Goal: Transaction & Acquisition: Purchase product/service

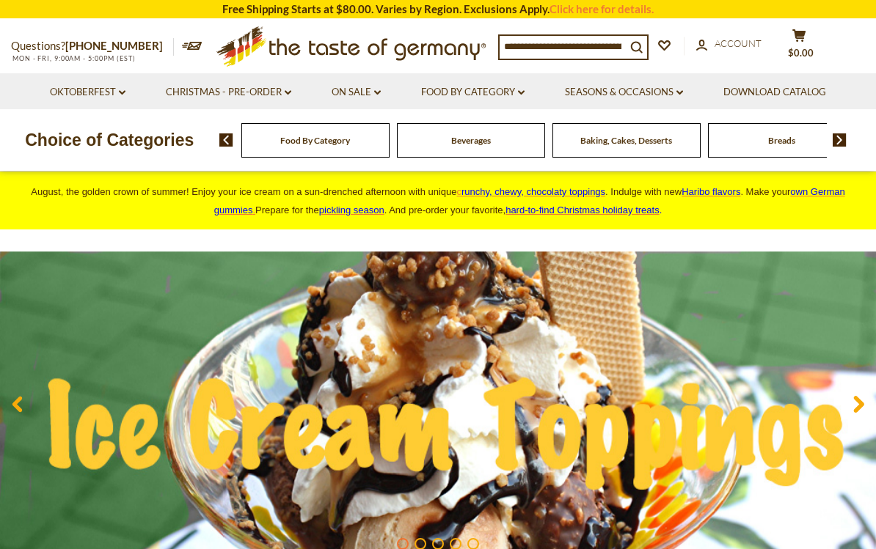
click at [240, 95] on link "Christmas - PRE-ORDER dropdown_arrow" at bounding box center [228, 92] width 125 height 16
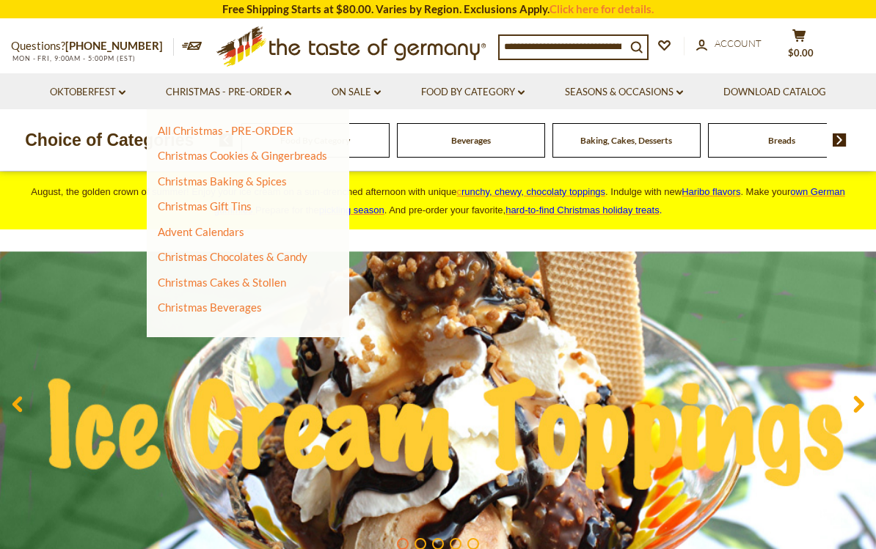
click at [230, 235] on link "Advent Calendars" at bounding box center [201, 231] width 87 height 13
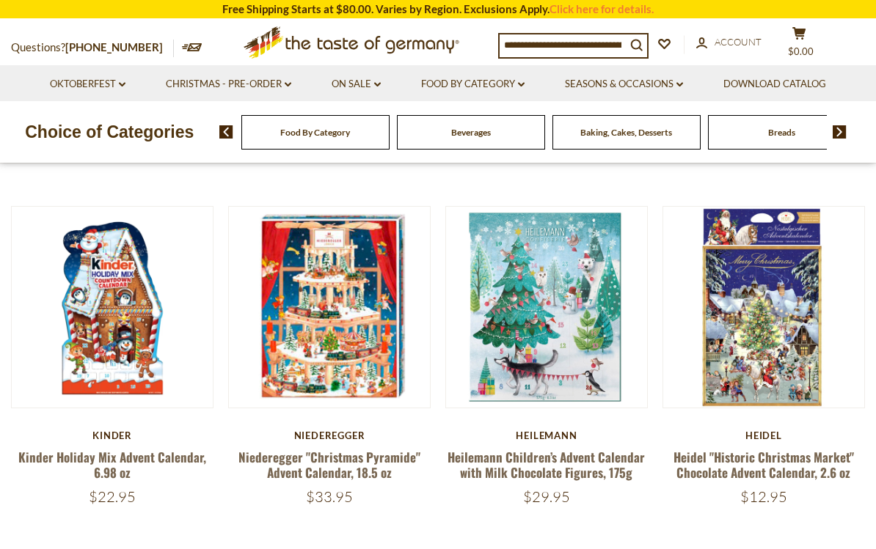
scroll to position [470, 0]
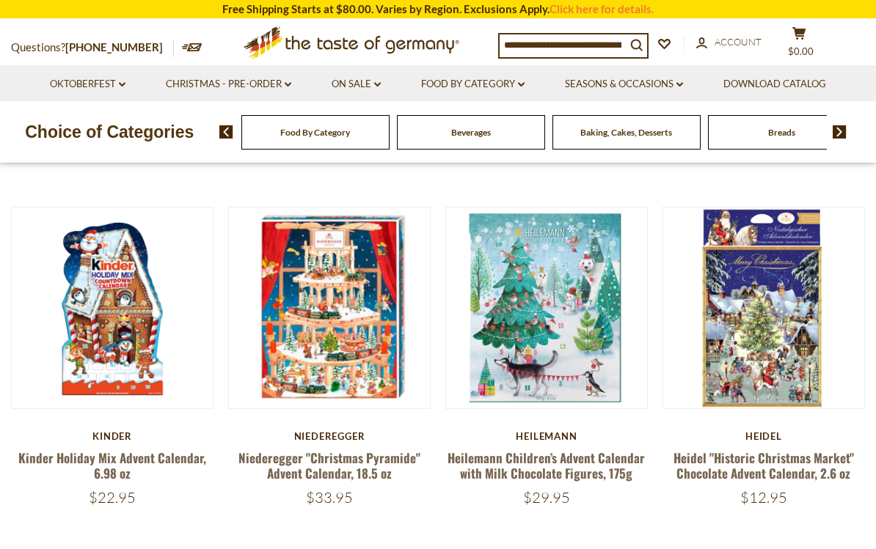
click at [555, 449] on link "Heilemann Children’s Advent Calendar with Milk Chocolate Figures, 175g" at bounding box center [545, 466] width 197 height 34
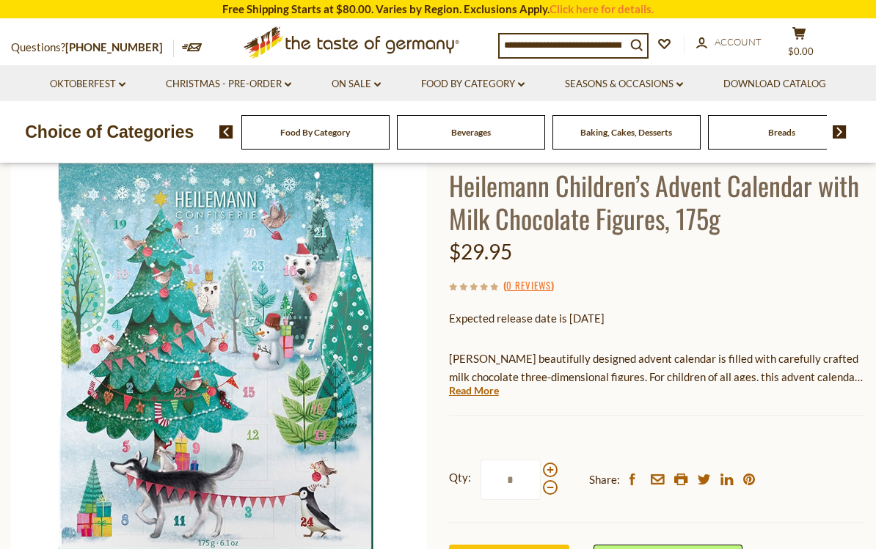
scroll to position [94, 0]
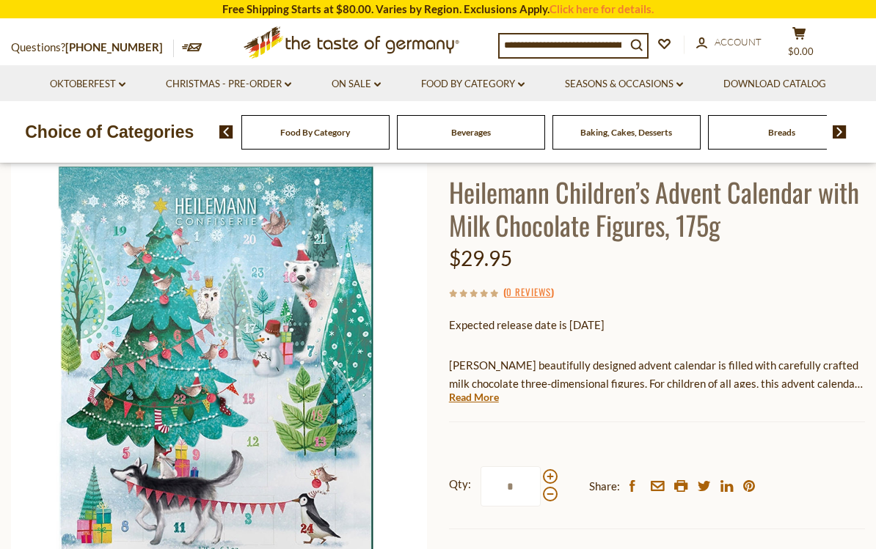
click at [228, 430] on img at bounding box center [219, 362] width 417 height 417
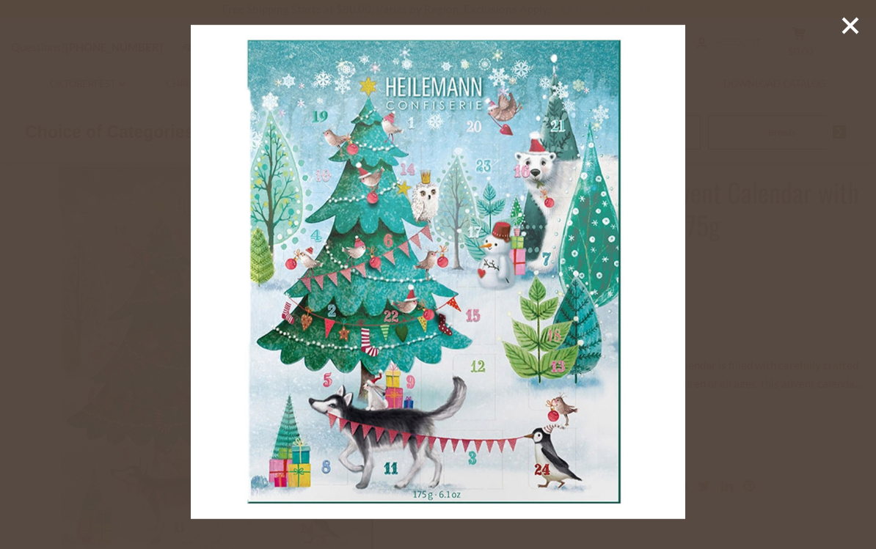
click at [222, 423] on img at bounding box center [438, 272] width 494 height 494
click at [858, 21] on icon at bounding box center [850, 26] width 22 height 22
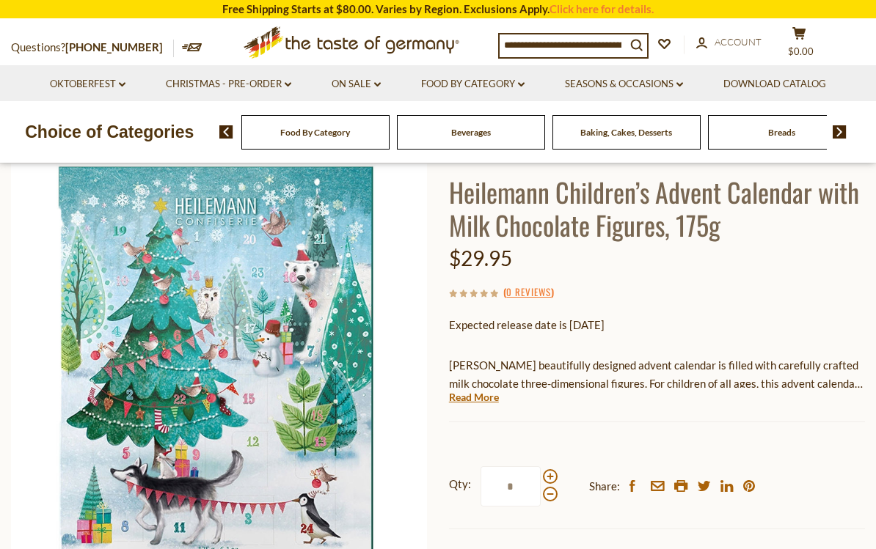
click at [479, 401] on link "Read More" at bounding box center [474, 397] width 50 height 15
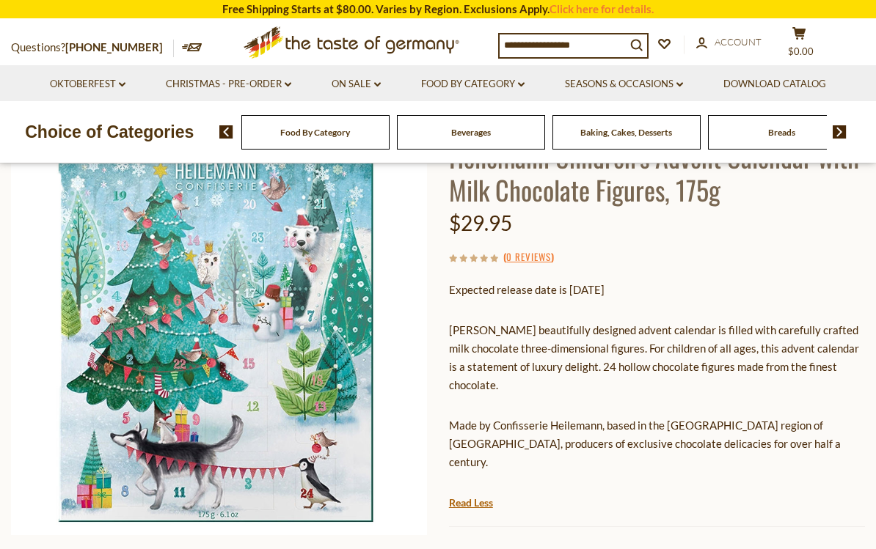
scroll to position [0, 0]
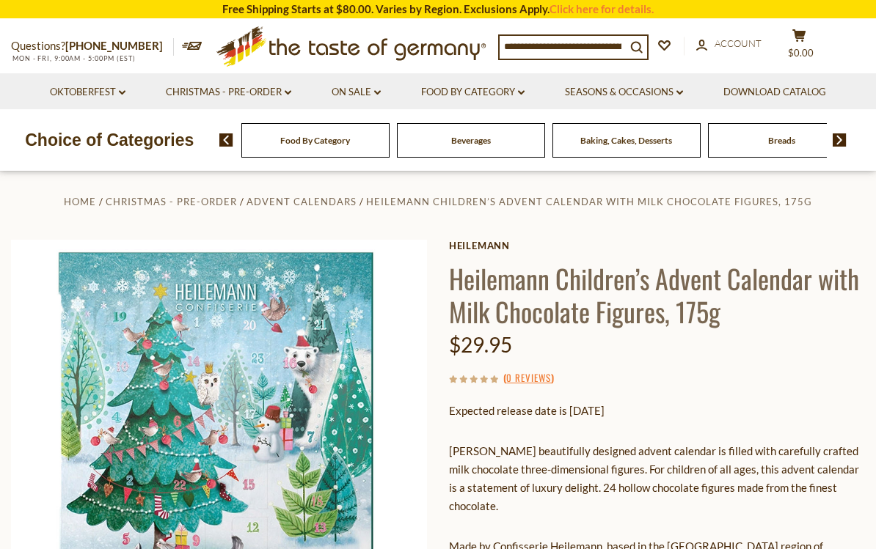
click at [257, 87] on link "Christmas - PRE-ORDER dropdown_arrow" at bounding box center [228, 92] width 125 height 16
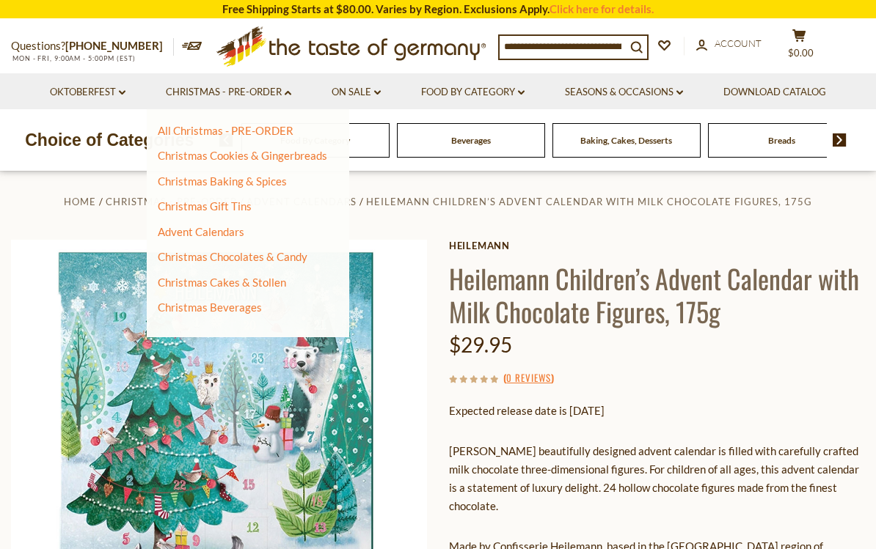
click at [297, 157] on link "Christmas Cookies & Gingerbreads" at bounding box center [242, 155] width 169 height 13
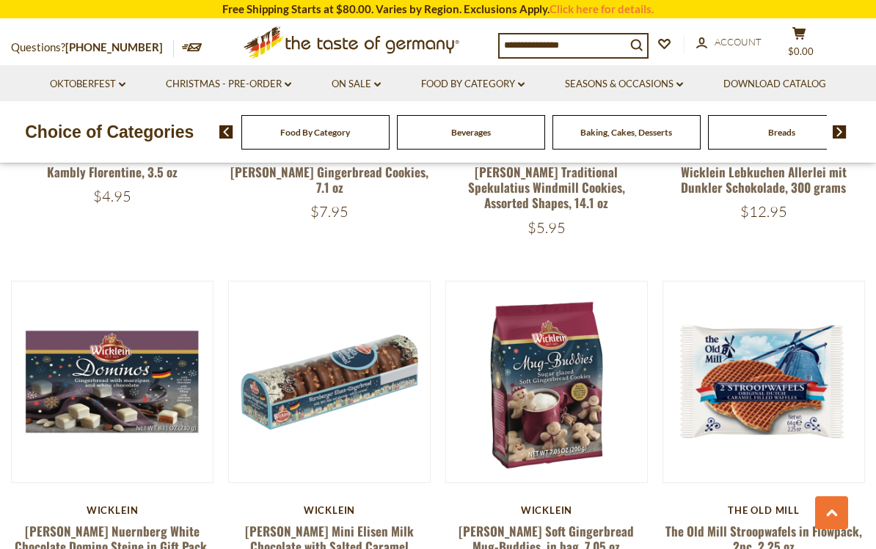
scroll to position [2082, 0]
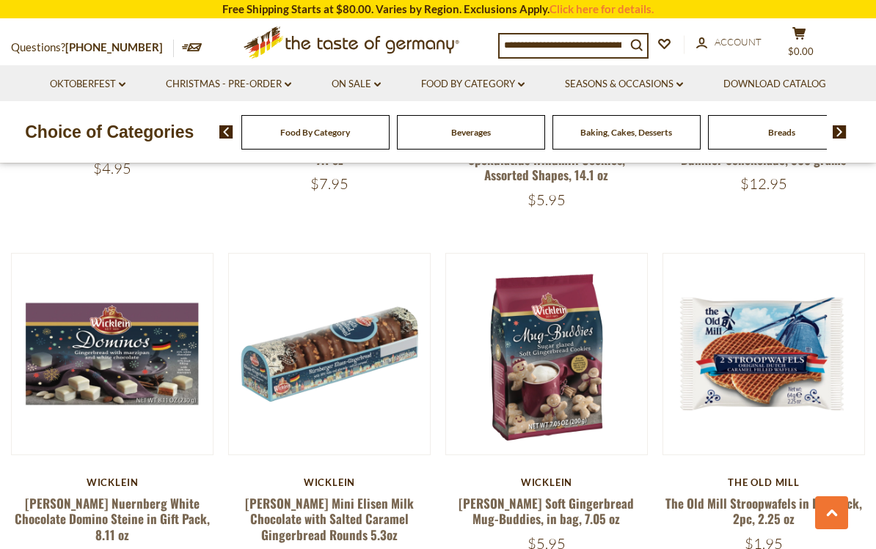
click at [324, 549] on span "$11.25" at bounding box center [329, 559] width 47 height 18
click at [322, 494] on link "Wicklein Mini Elisen Milk Chocolate with Salted Caramel Gingerbread Rounds 5.3oz" at bounding box center [329, 519] width 169 height 50
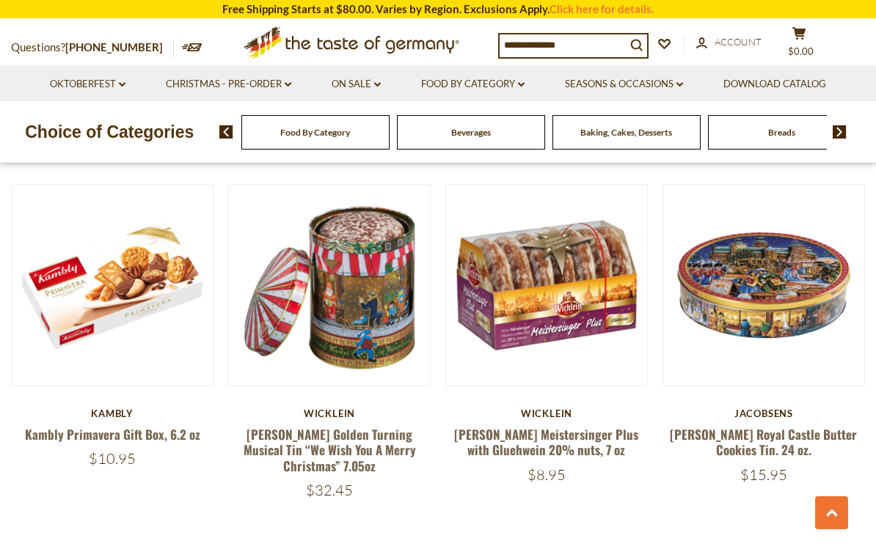
scroll to position [3215, 0]
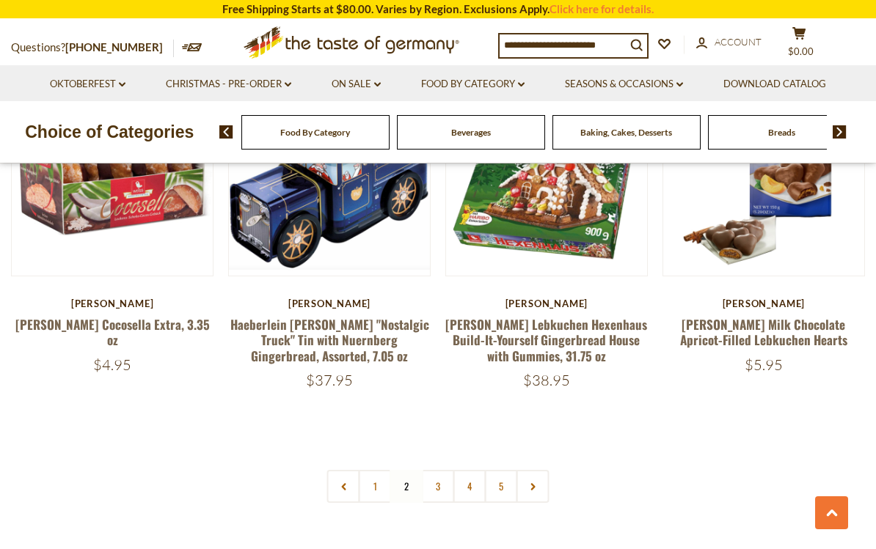
scroll to position [3323, 0]
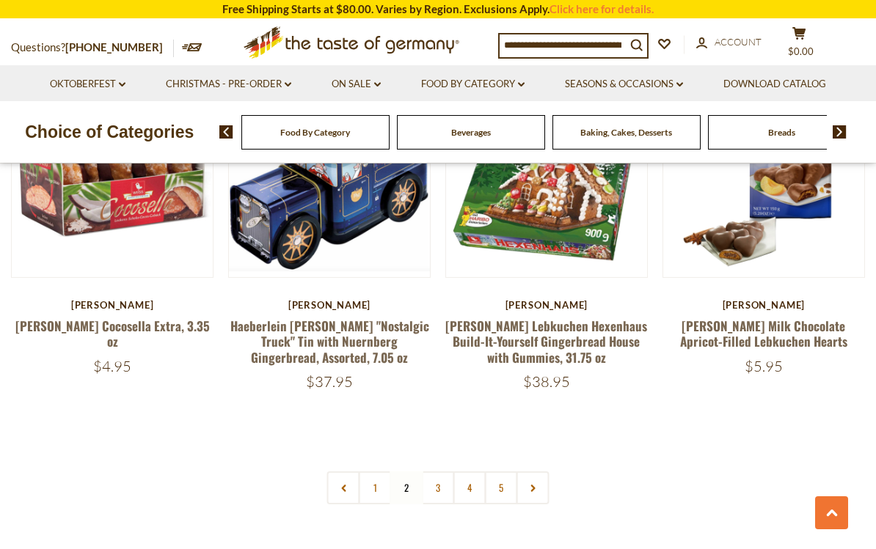
click at [432, 472] on link "3" at bounding box center [438, 488] width 33 height 33
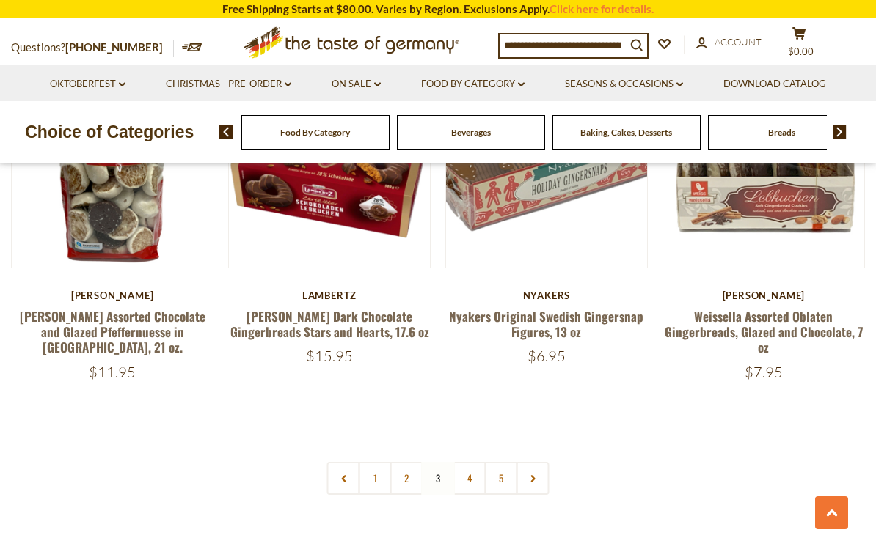
click at [468, 471] on link "4" at bounding box center [469, 478] width 33 height 33
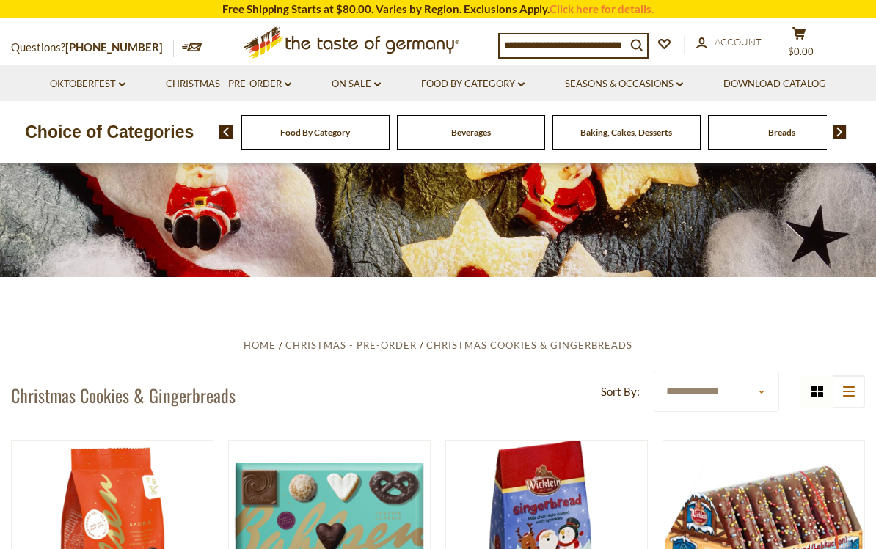
scroll to position [0, 0]
